Goal: Information Seeking & Learning: Learn about a topic

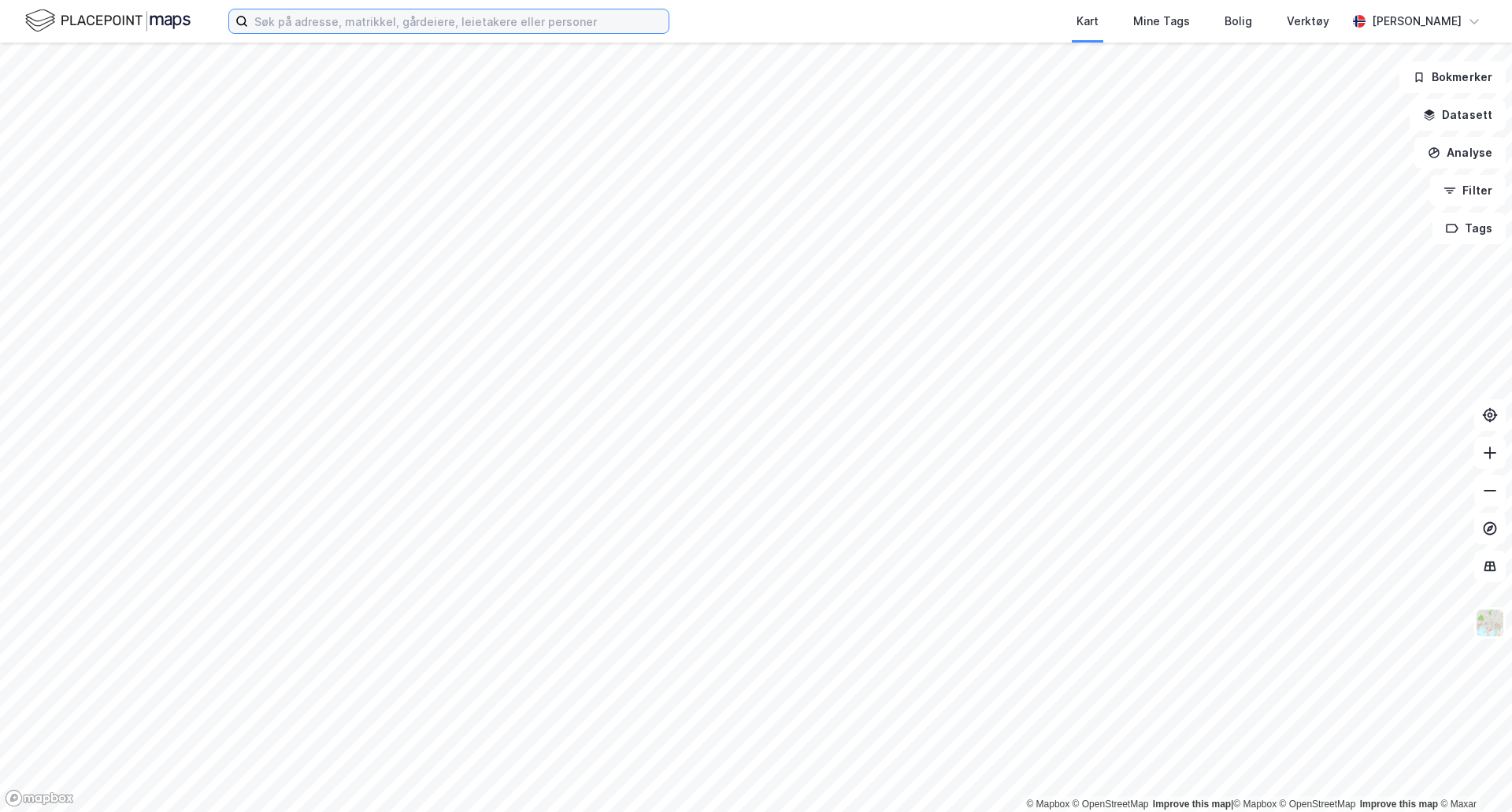
click at [314, 13] on input at bounding box center [459, 21] width 421 height 23
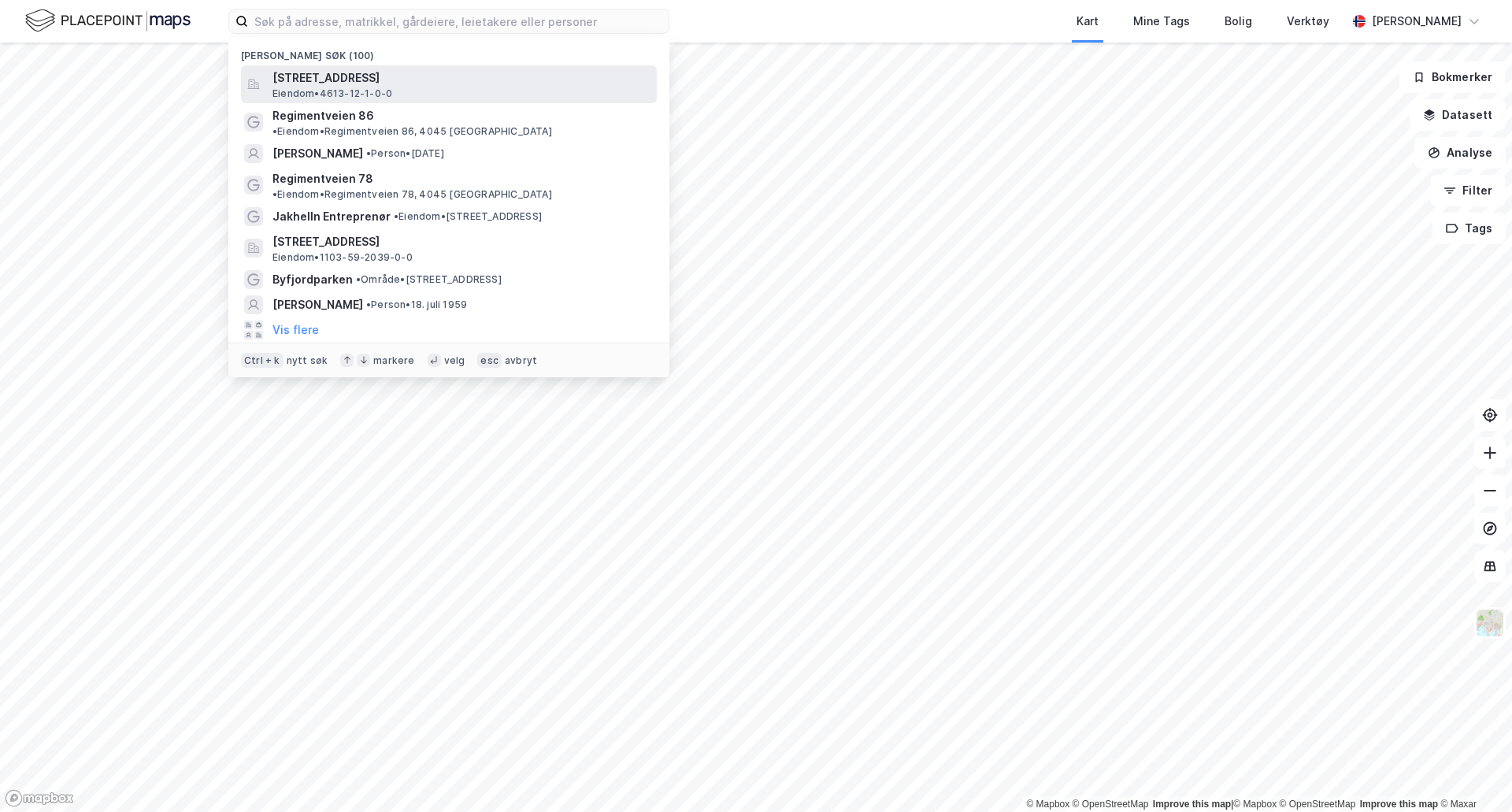
click at [391, 81] on span "[STREET_ADDRESS]" at bounding box center [462, 77] width 378 height 19
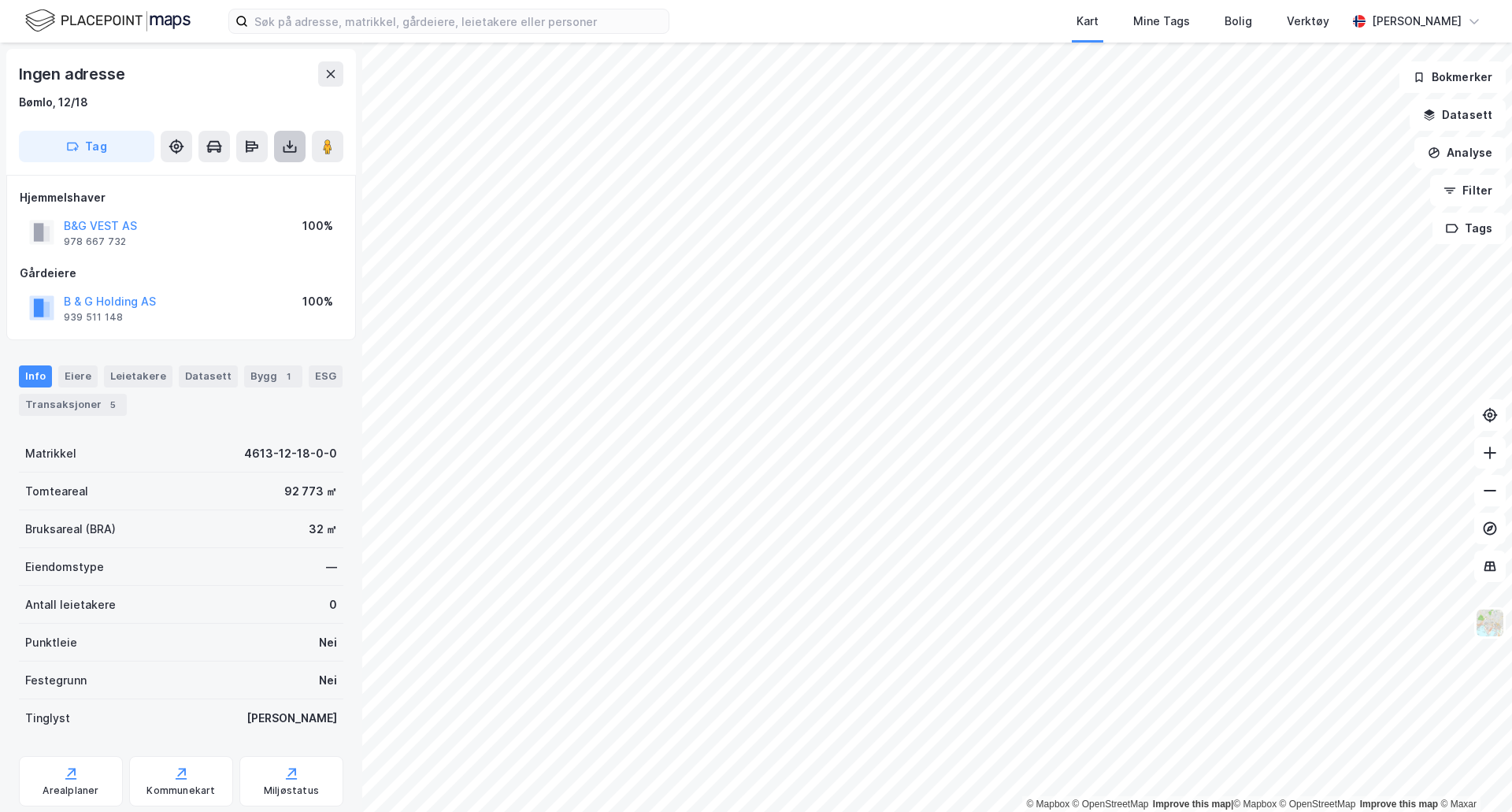
click at [293, 146] on icon at bounding box center [289, 146] width 16 height 16
click at [240, 181] on div "Last ned grunnbok" at bounding box center [212, 177] width 92 height 13
click at [243, 203] on div "Last ned matrikkelrapport" at bounding box center [231, 203] width 130 height 13
click at [290, 22] on input at bounding box center [459, 21] width 421 height 23
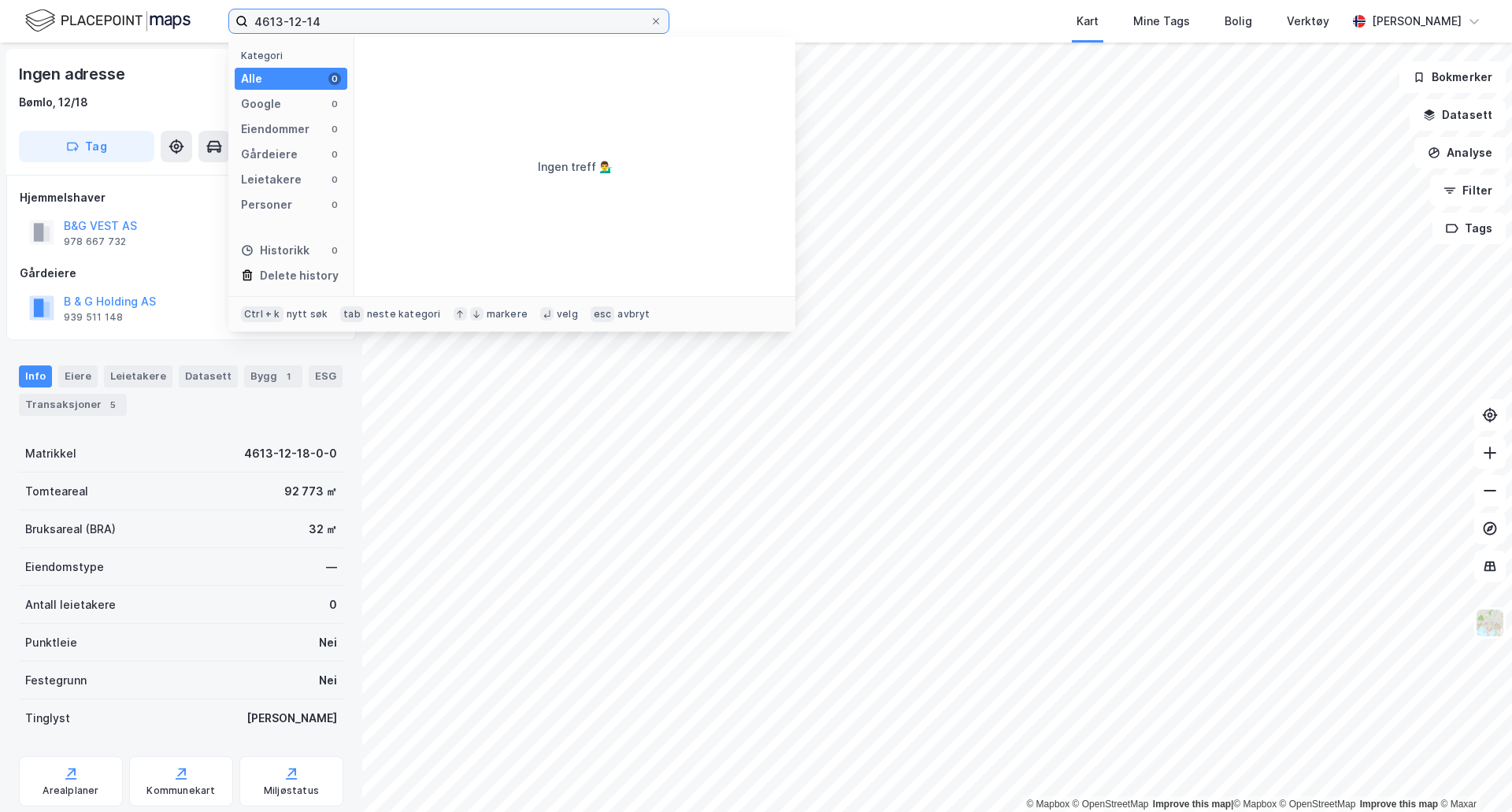
click at [369, 19] on input "4613-12-14" at bounding box center [449, 21] width 401 height 23
type input "4613-12-14"
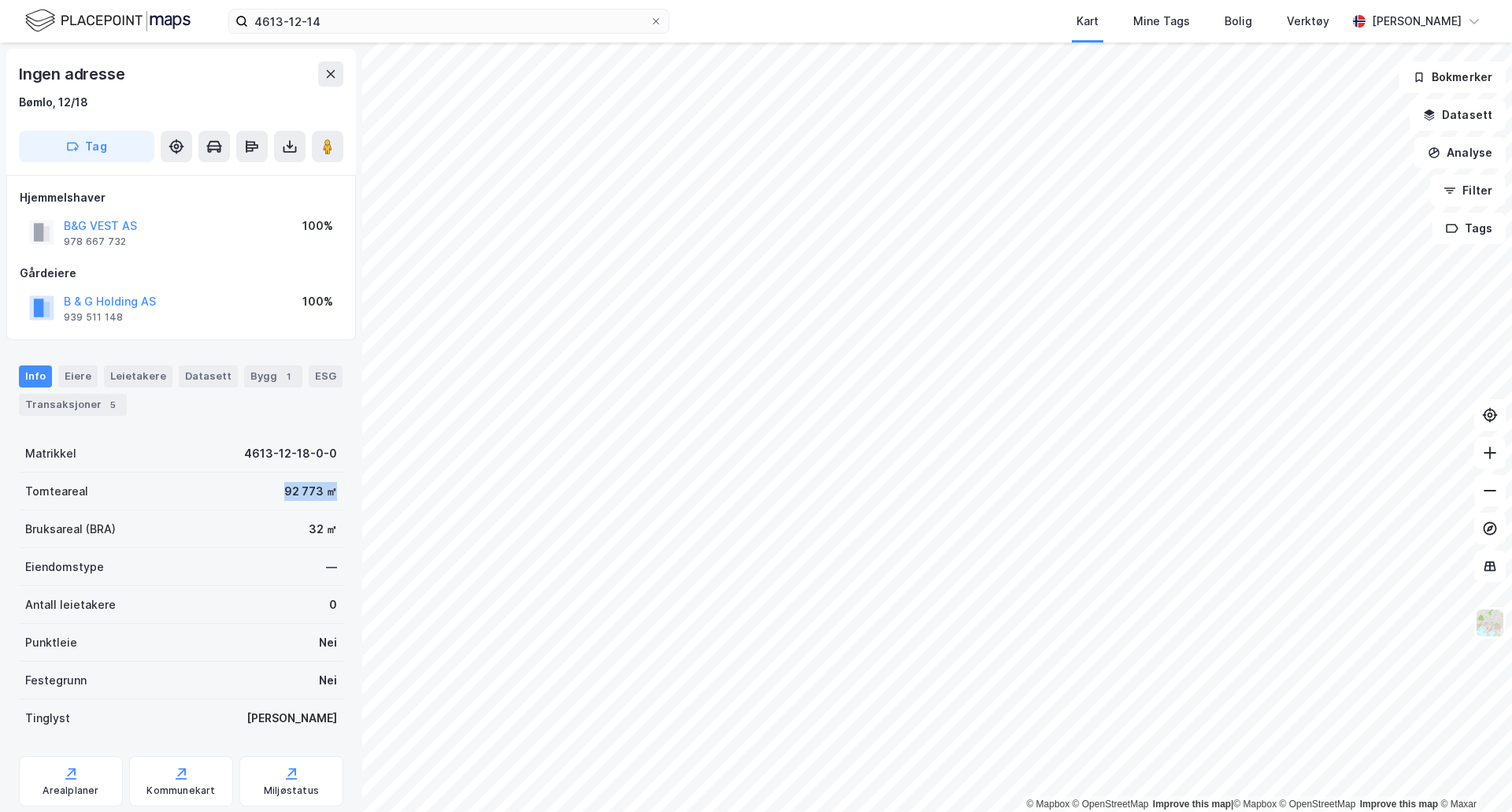
drag, startPoint x: 273, startPoint y: 490, endPoint x: 326, endPoint y: 495, distance: 53.2
click at [326, 495] on div "Tomteareal 92 773 ㎡" at bounding box center [180, 491] width 324 height 38
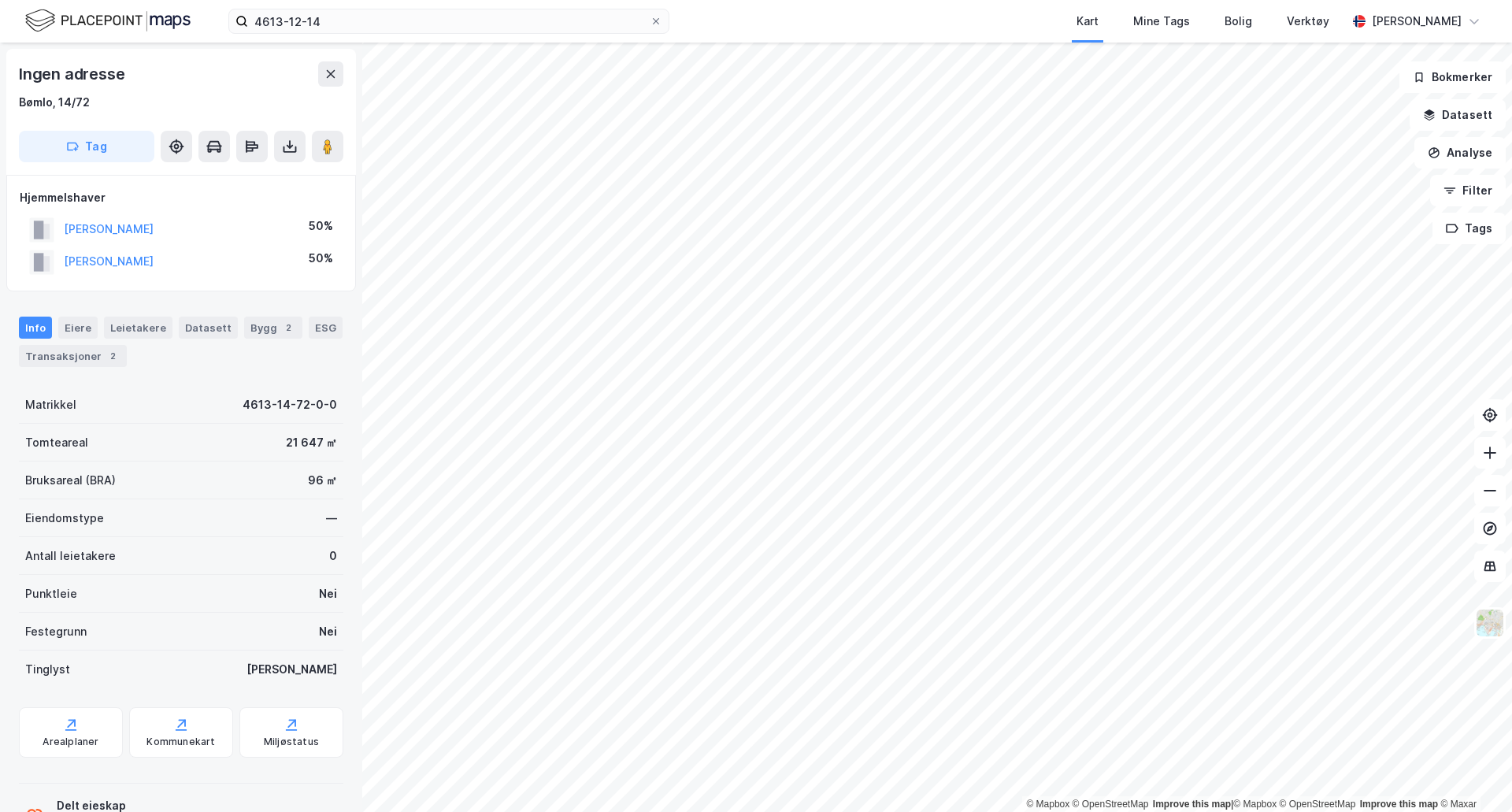
scroll to position [1, 0]
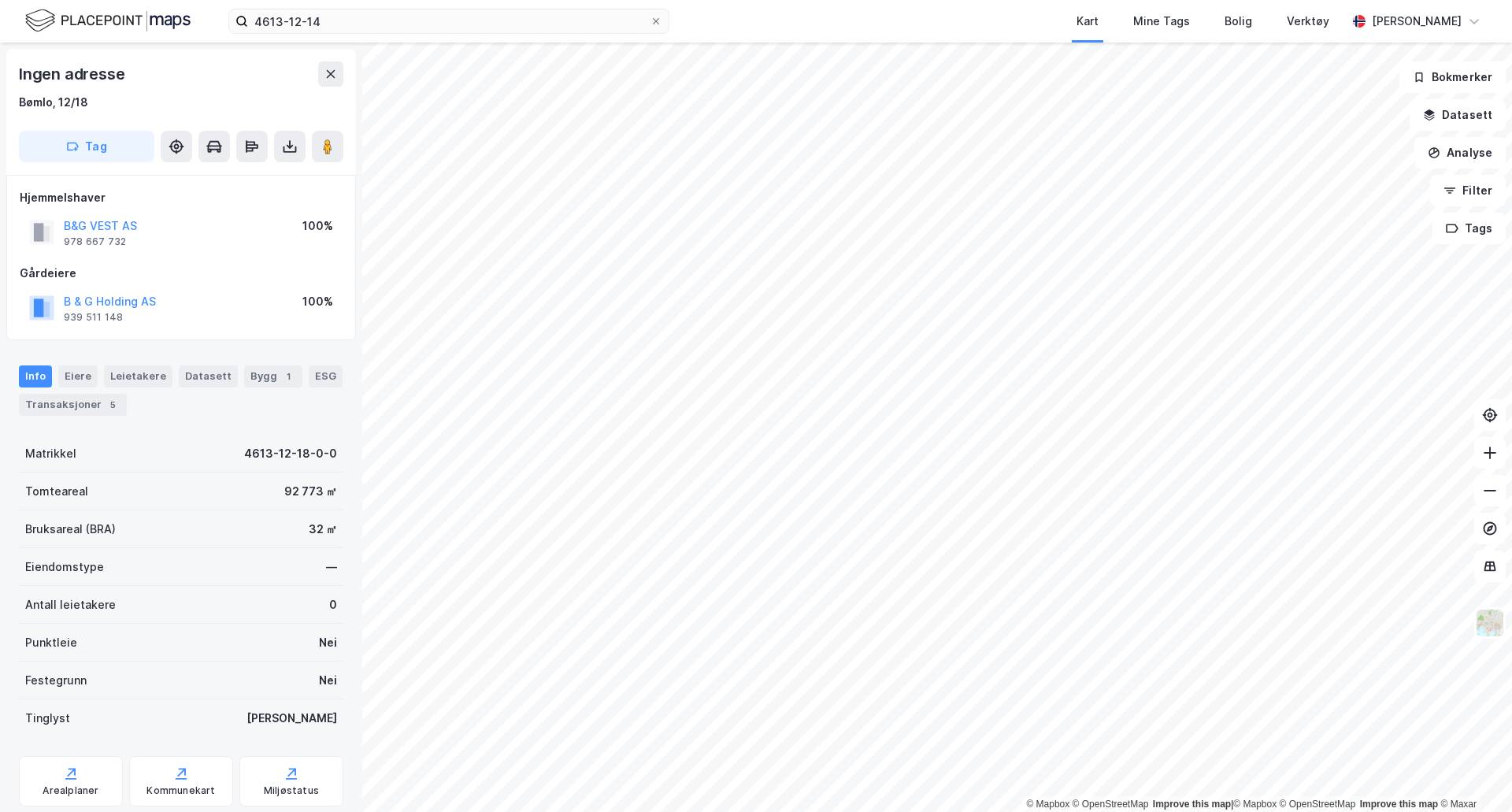
scroll to position [1, 0]
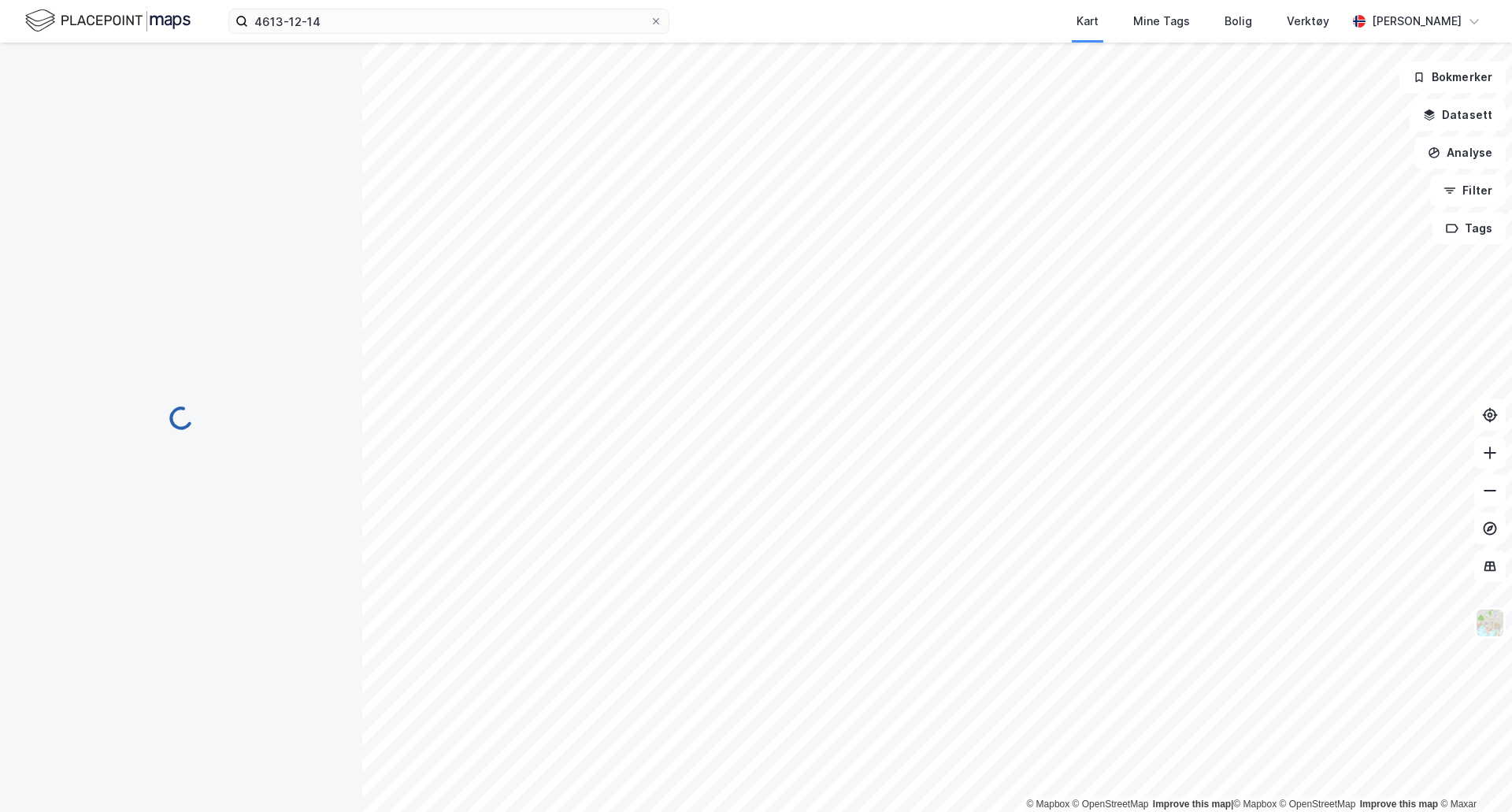
scroll to position [1, 0]
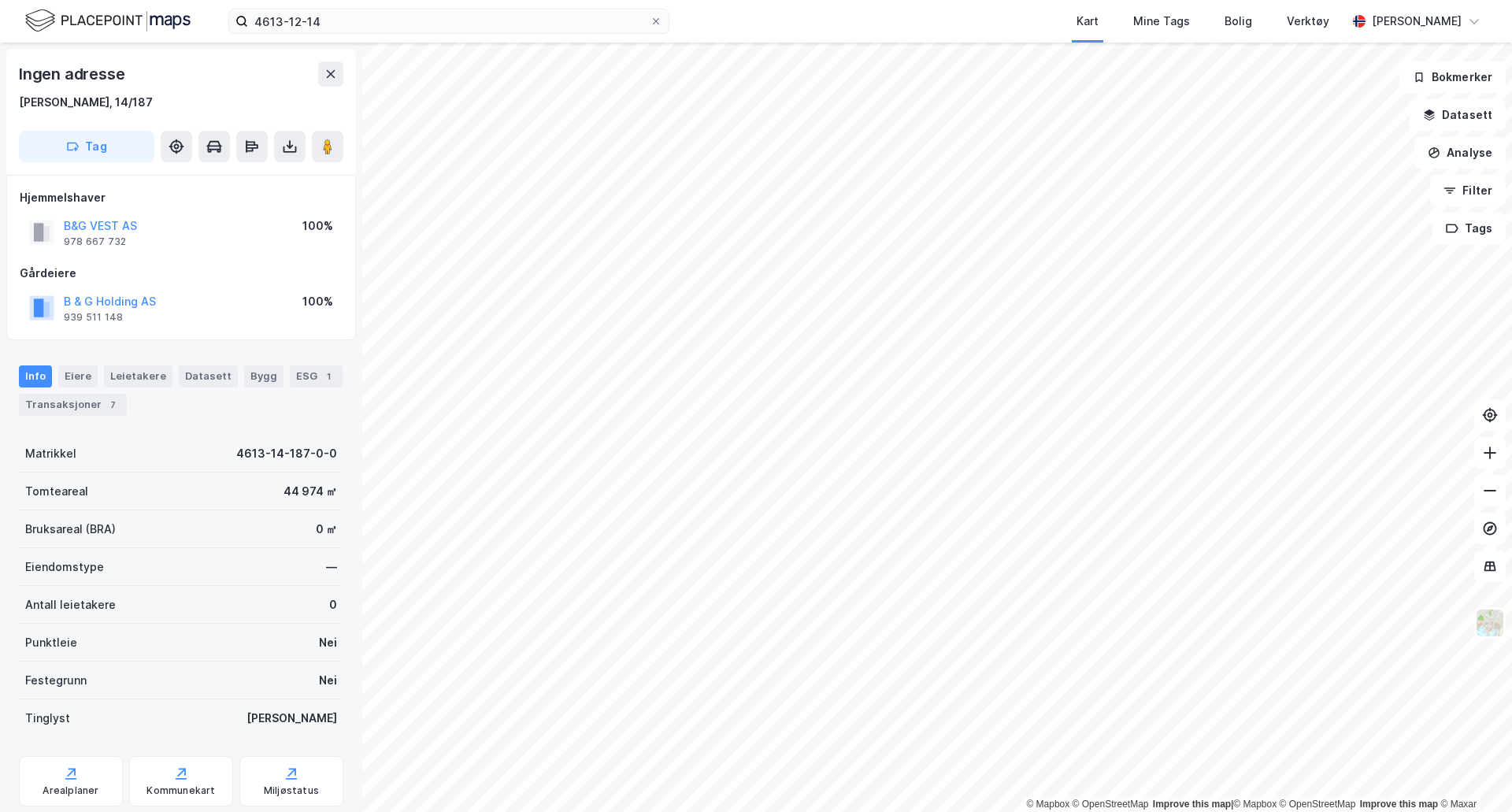
scroll to position [1, 0]
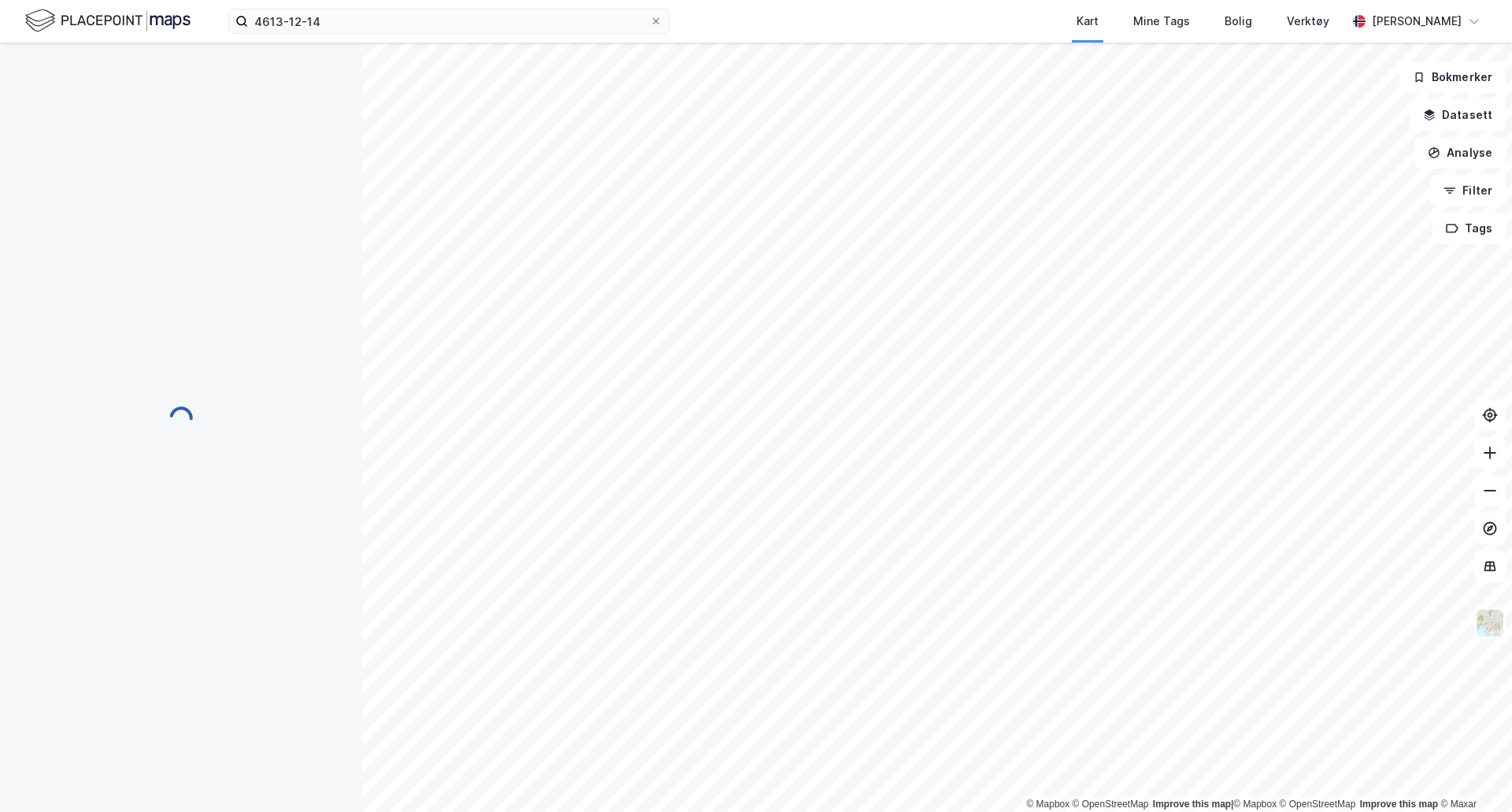
scroll to position [1, 0]
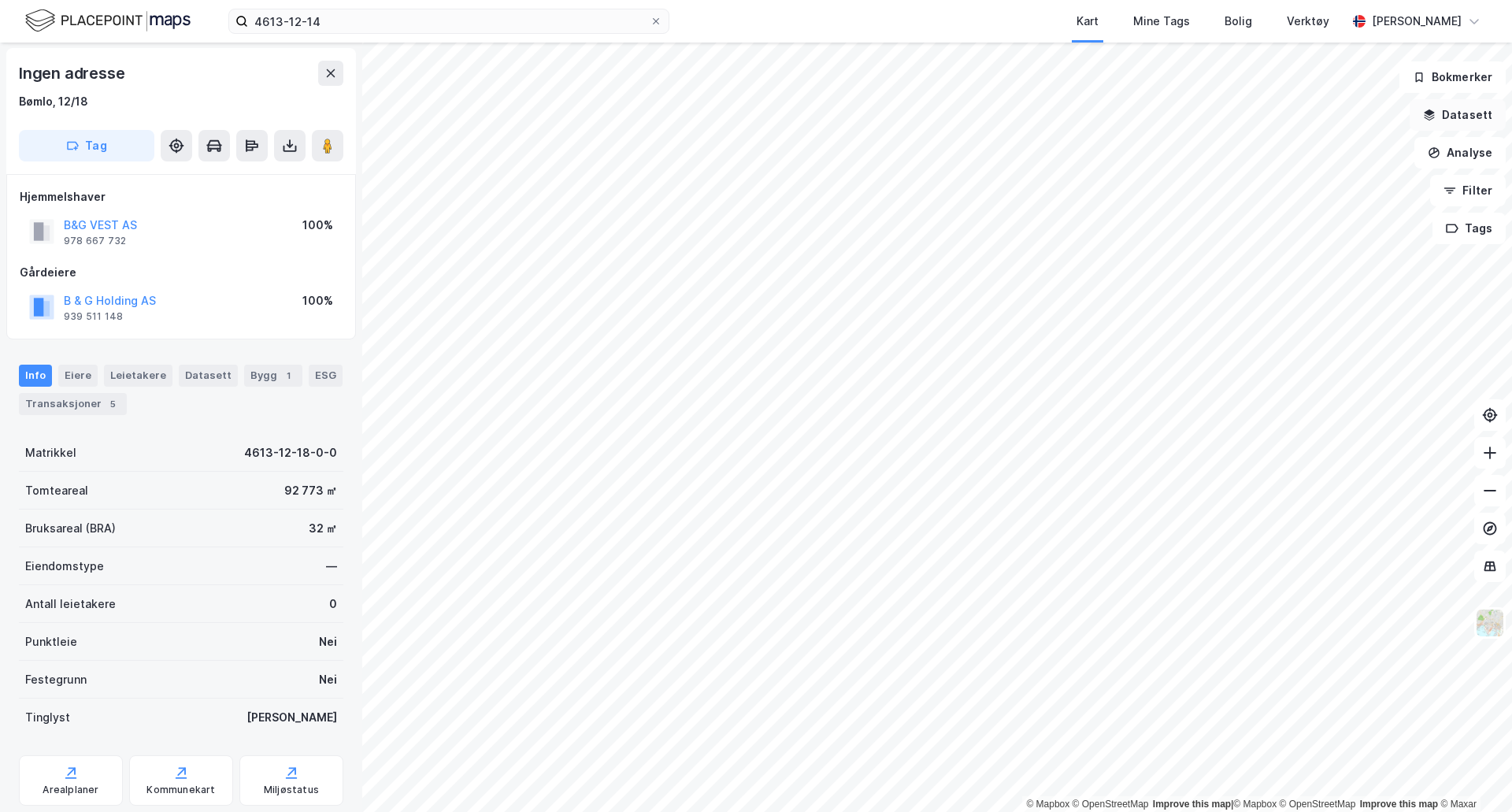
click at [1462, 113] on button "Datasett" at bounding box center [1457, 115] width 96 height 31
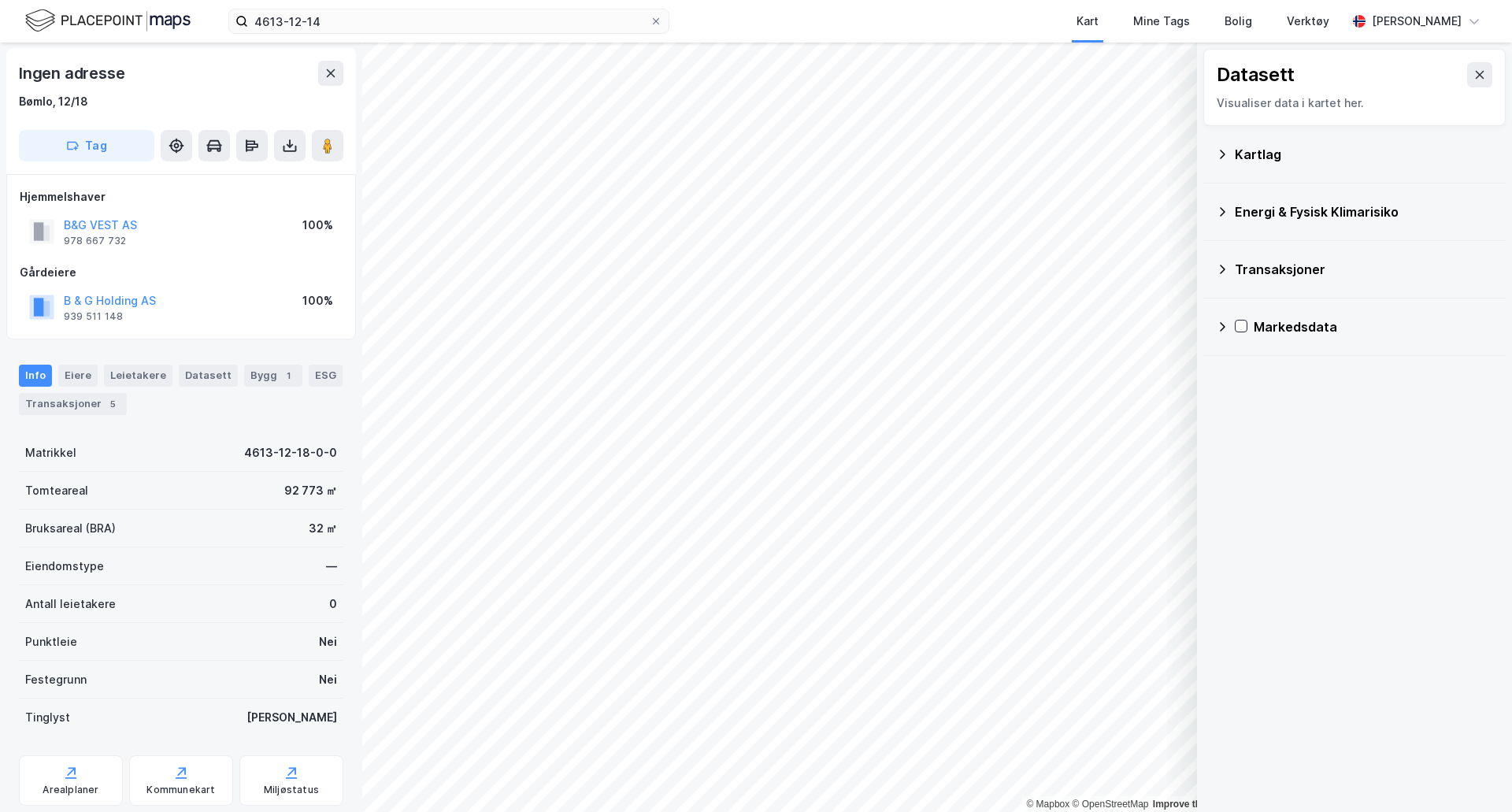
click at [1226, 160] on icon at bounding box center [1222, 154] width 13 height 13
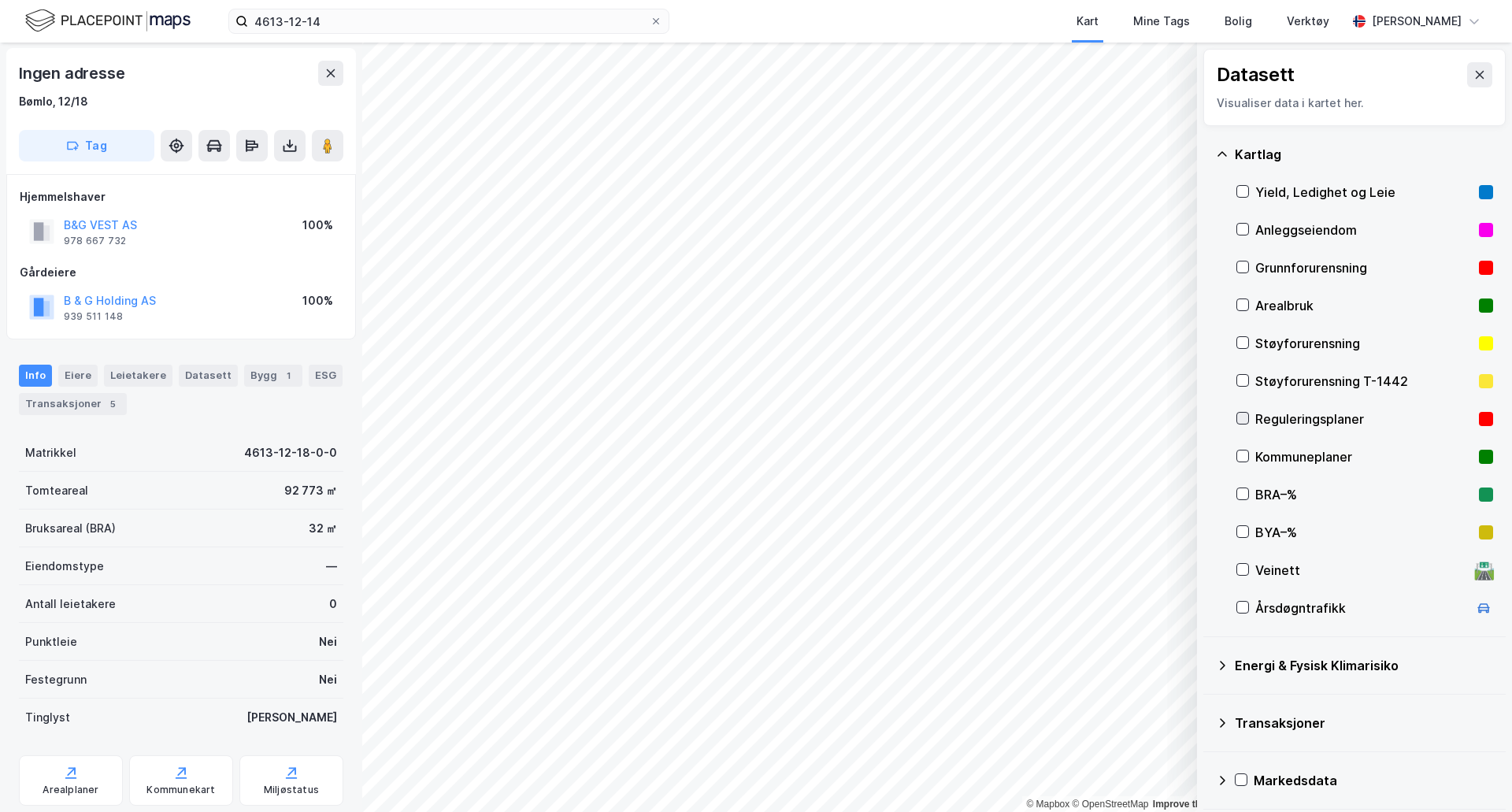
click at [1247, 419] on icon at bounding box center [1242, 417] width 11 height 11
